Goal: Participate in discussion: Engage in conversation with other users on a specific topic

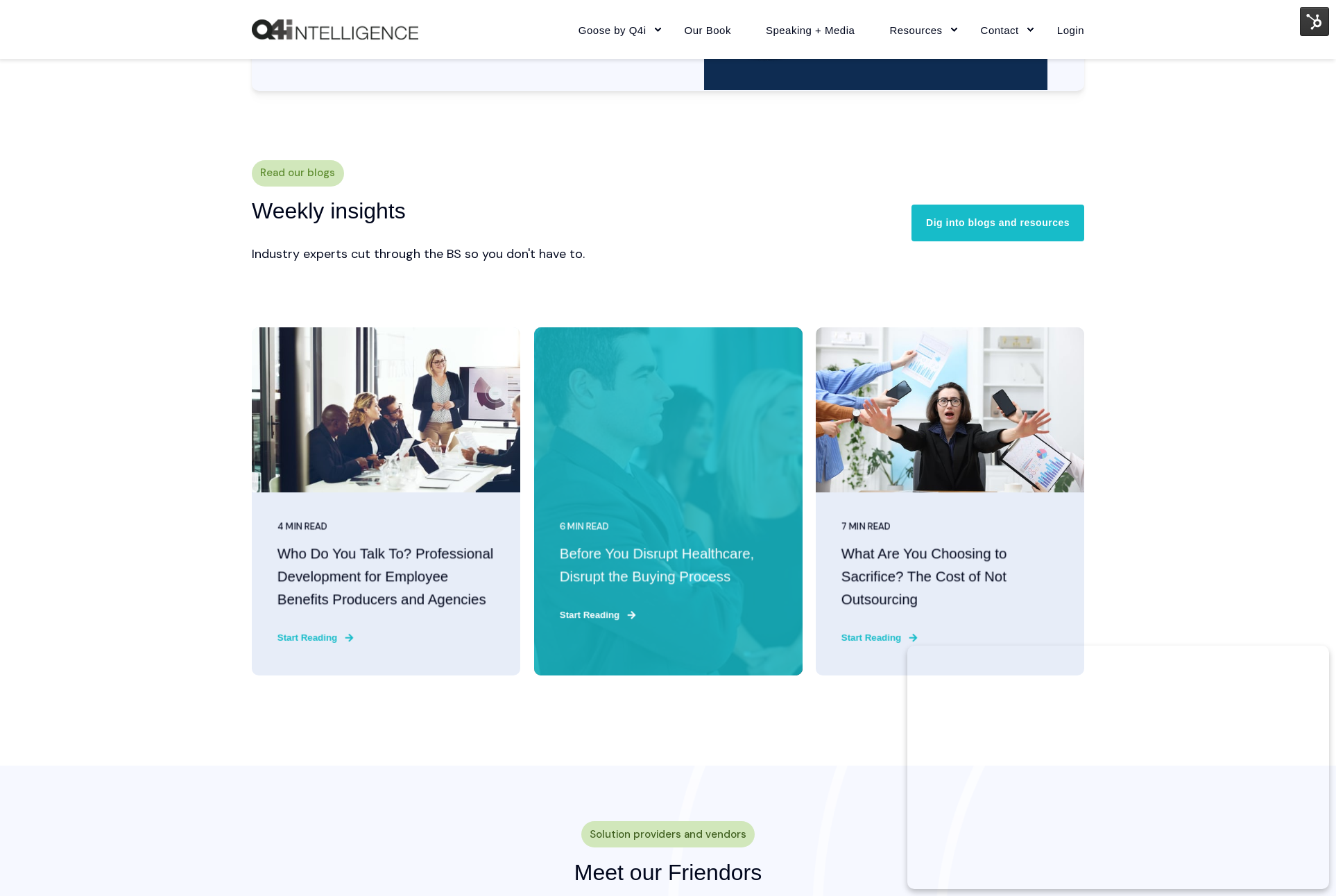
scroll to position [3393, 0]
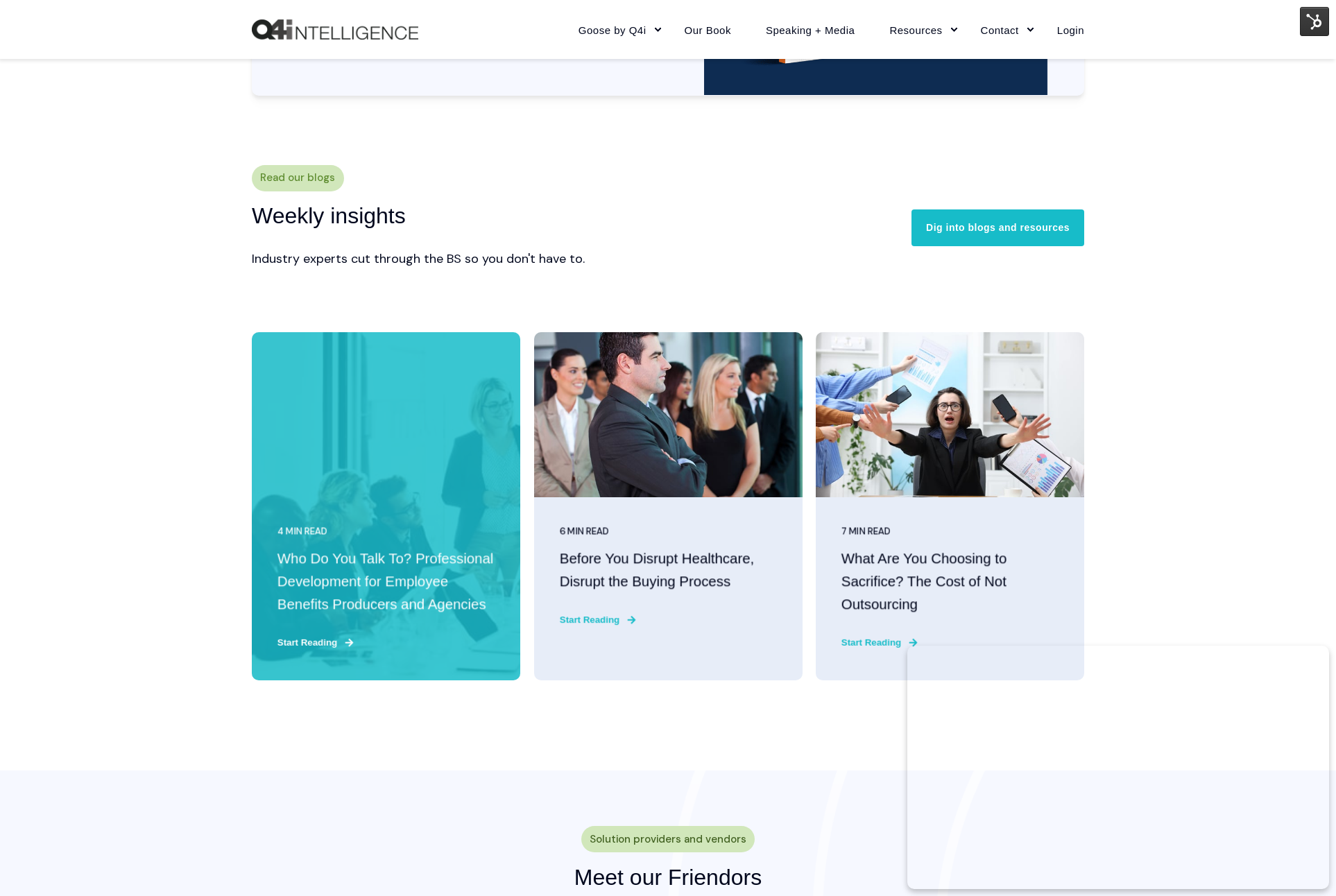
click at [348, 575] on h3 "Who Do You Talk To? Professional Development for Employee Benefits Producers an…" at bounding box center [385, 581] width 217 height 67
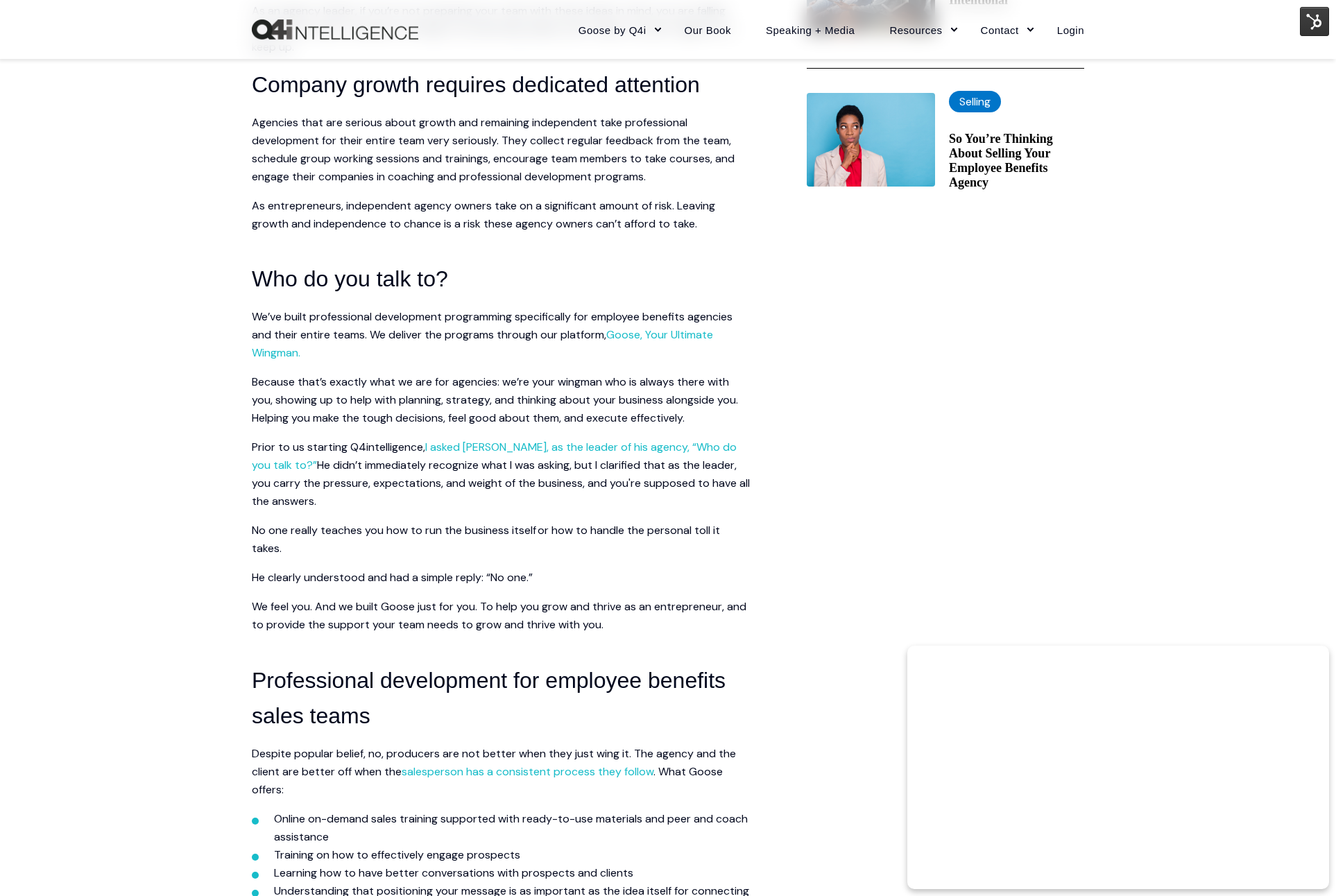
scroll to position [743, 0]
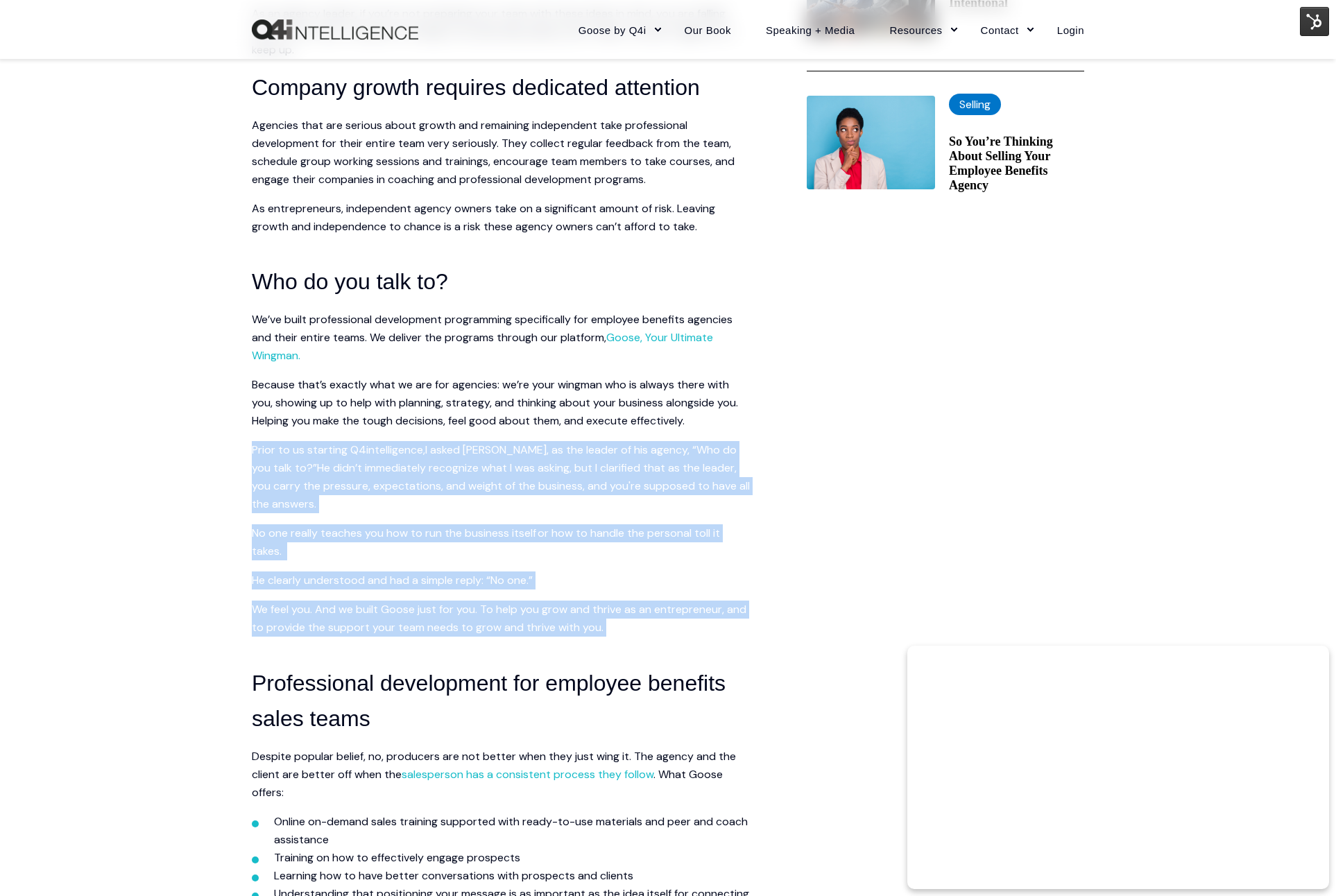
drag, startPoint x: 248, startPoint y: 449, endPoint x: 624, endPoint y: 621, distance: 413.5
copy span "Prior to us starting Q4intelligence, I asked Kevin, as the leader of his agency…"
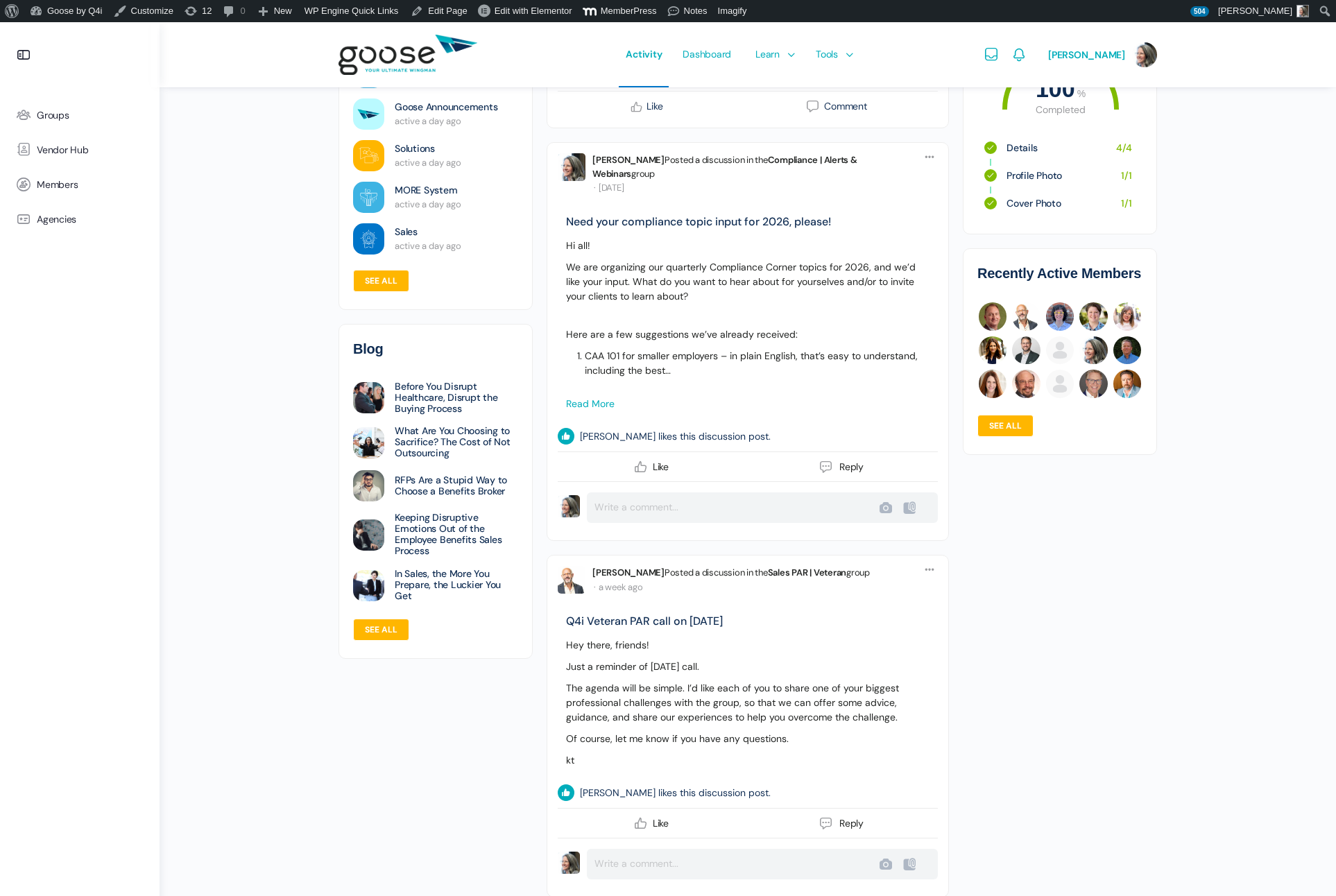
scroll to position [1436, 0]
click at [687, 302] on p "We are organizing our quarterly Compliance Corner topics for 2026, and we’d lik…" at bounding box center [747, 280] width 363 height 44
click at [660, 226] on link "Need your compliance topic input for 2026, please!" at bounding box center [698, 219] width 265 height 15
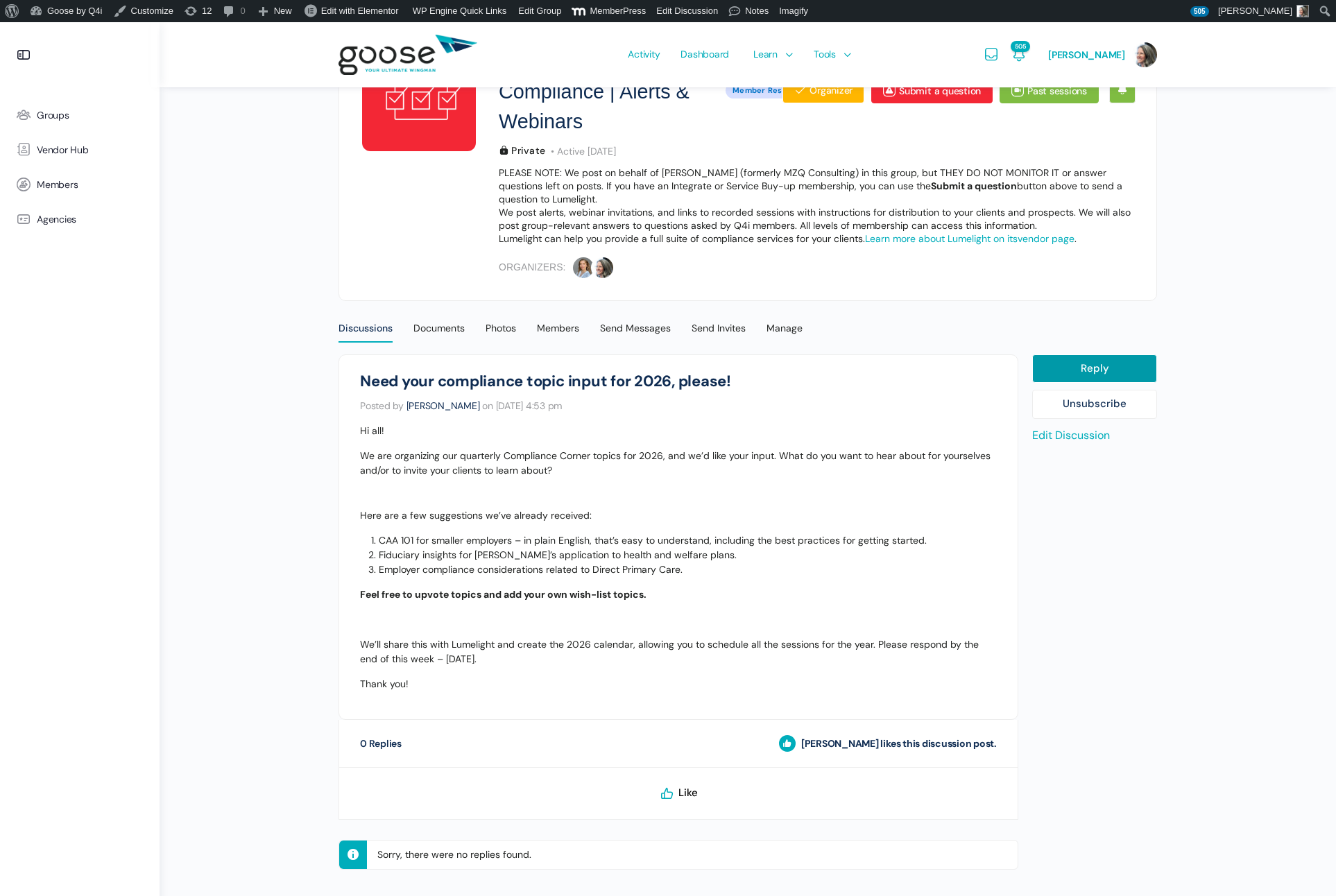
scroll to position [193, 0]
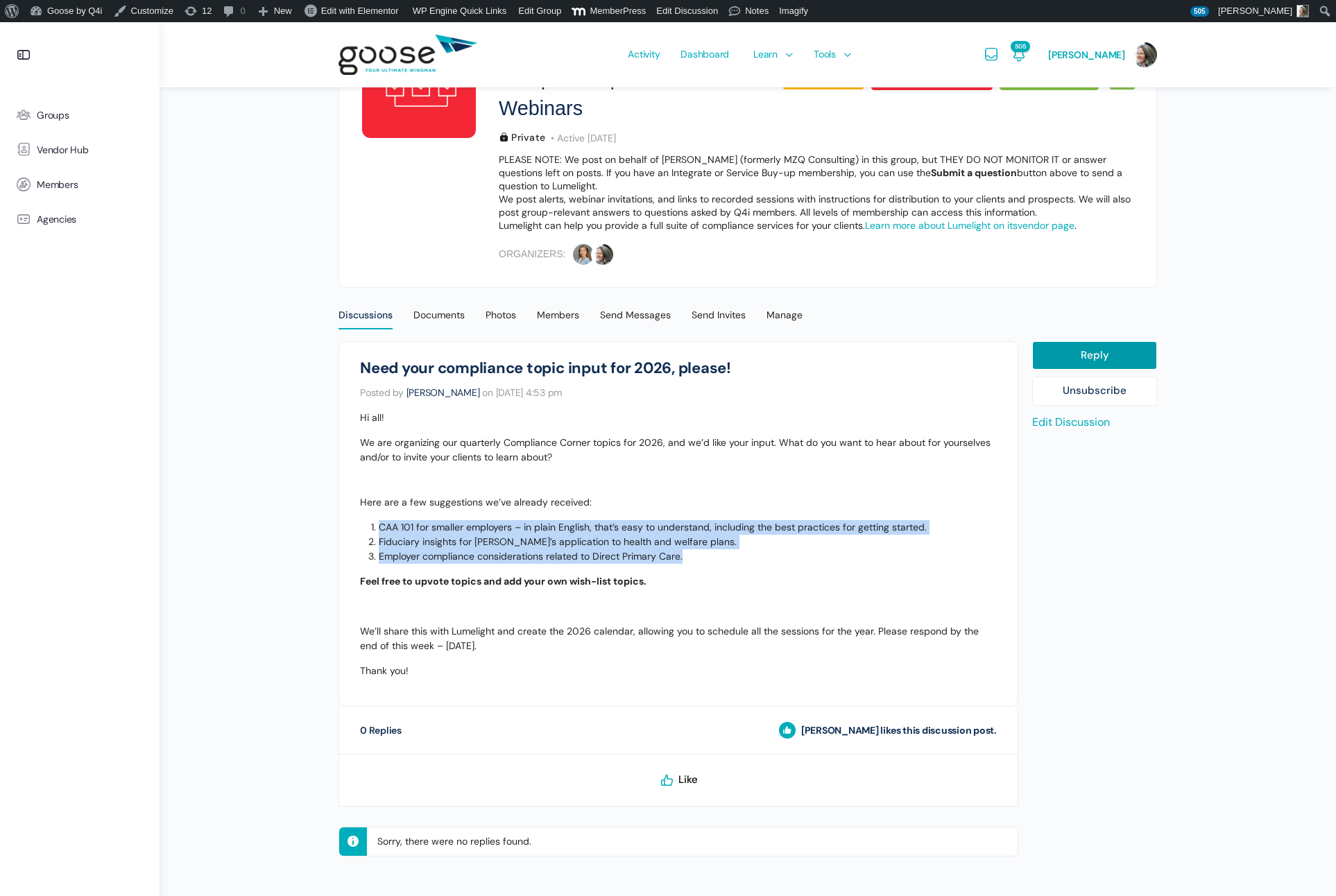
drag, startPoint x: 689, startPoint y: 556, endPoint x: 374, endPoint y: 530, distance: 316.1
click at [378, 530] on ol "CAA 101 for smaller employers – in plain English, that’s easy to understand, in…" at bounding box center [687, 542] width 617 height 44
copy ol "CAA 101 for smaller employers – in plain English, that’s easy to understand, in…"
